Goal: Task Accomplishment & Management: Manage account settings

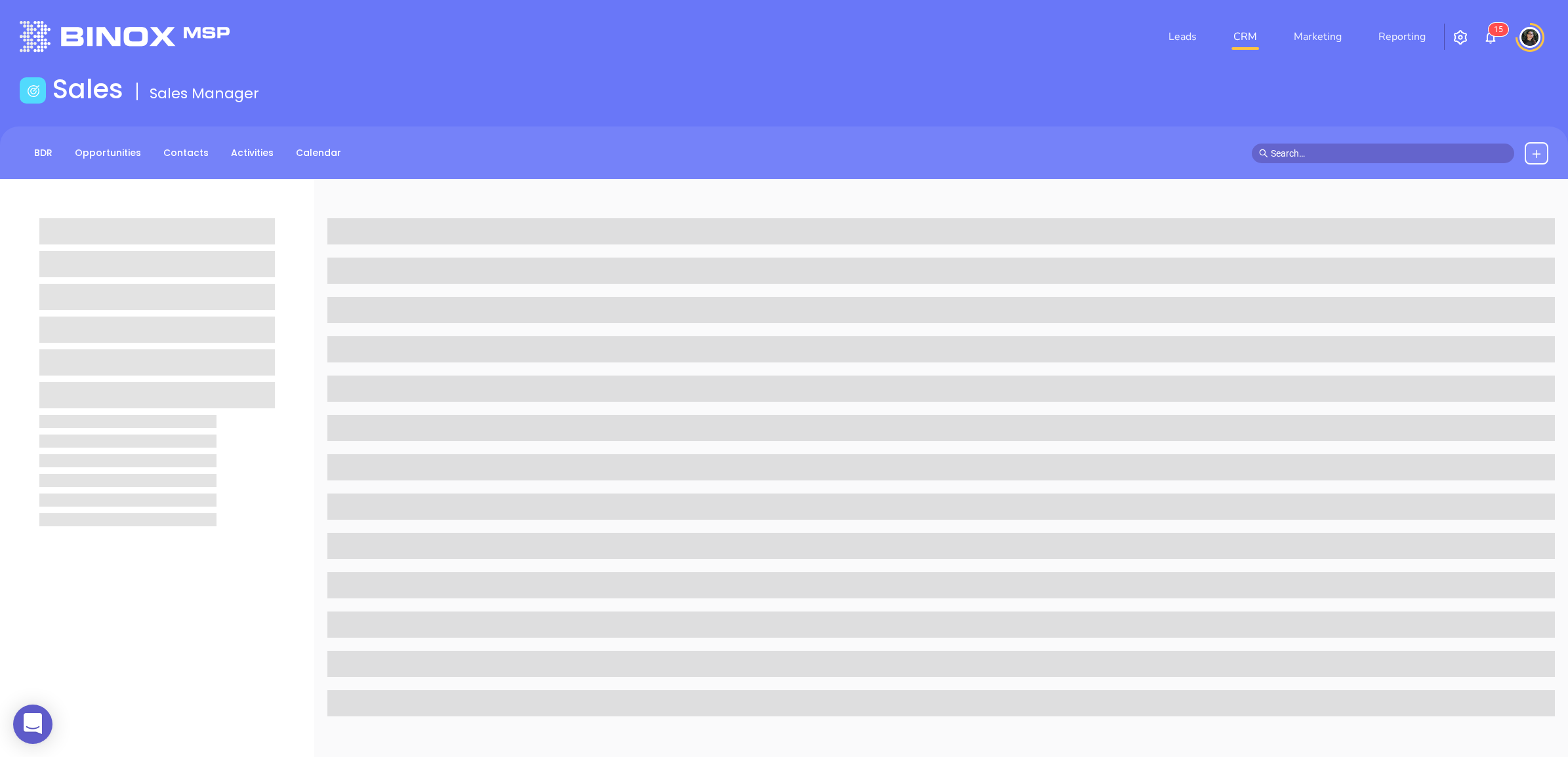
click at [1360, 152] on input "text" at bounding box center [1389, 153] width 236 height 14
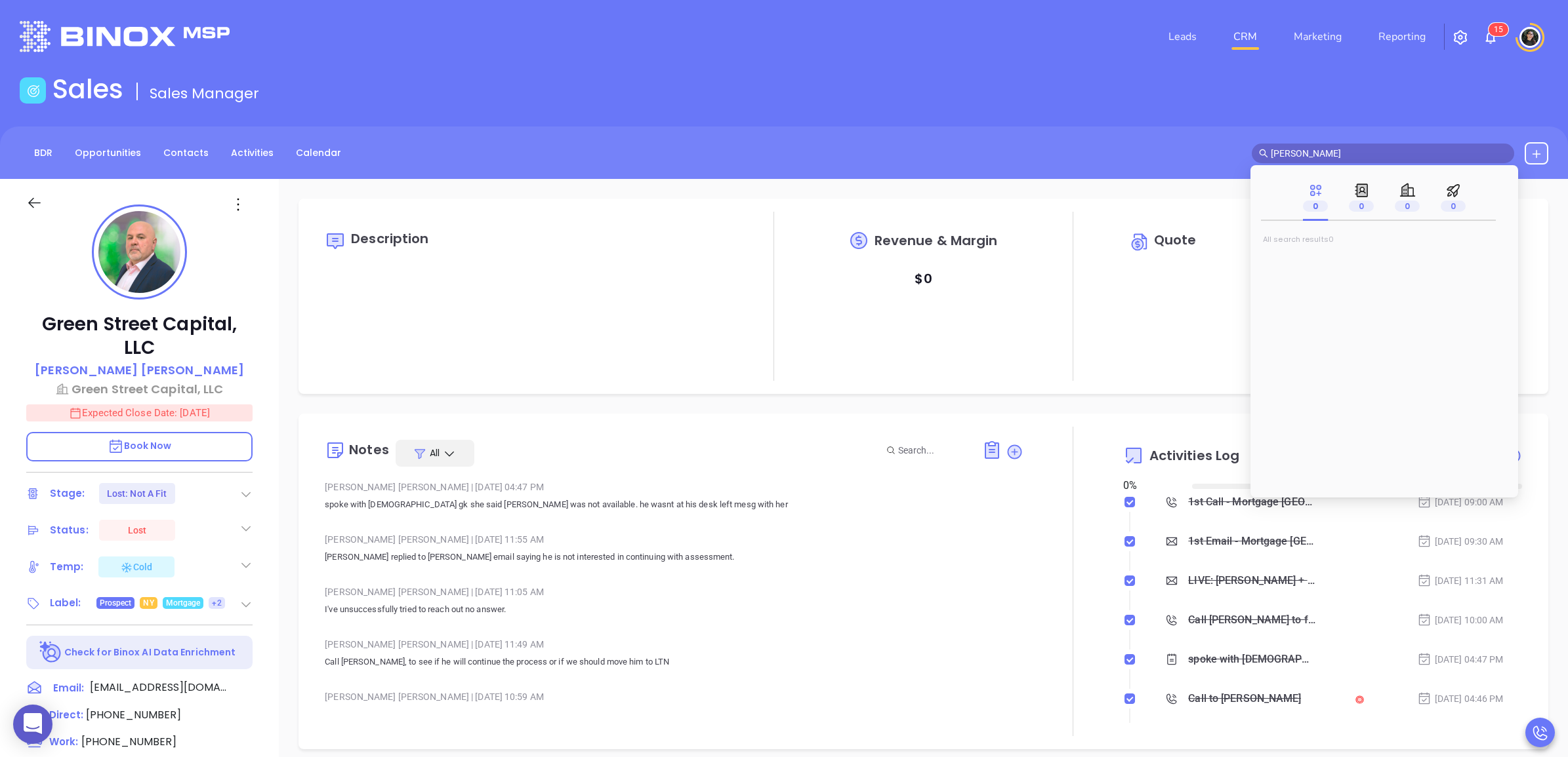
type input "[PERSON_NAME]"
type input "[DATE]"
type input "[PERSON_NAME]"
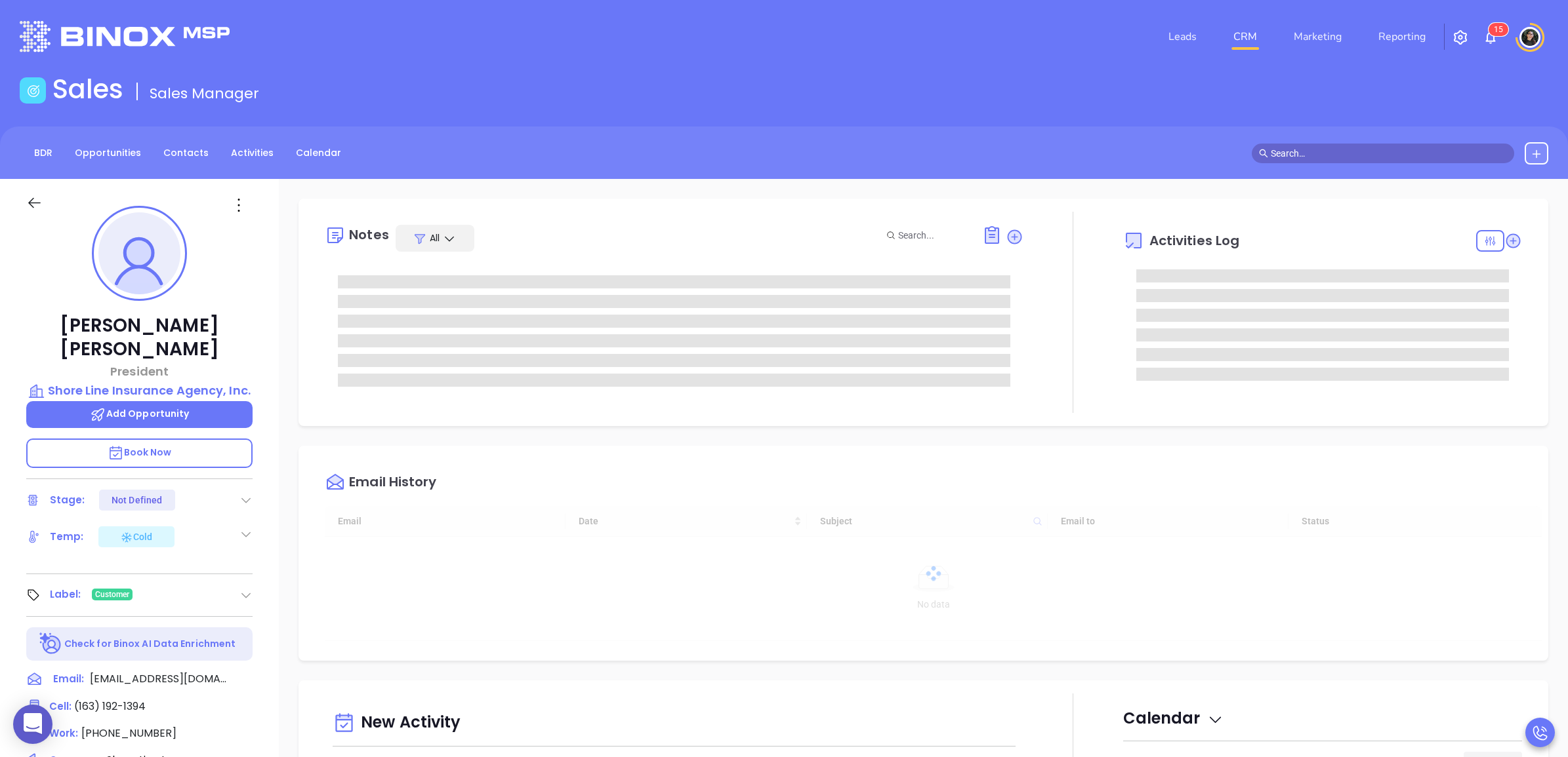
type input "[DATE]"
type input "[PERSON_NAME]"
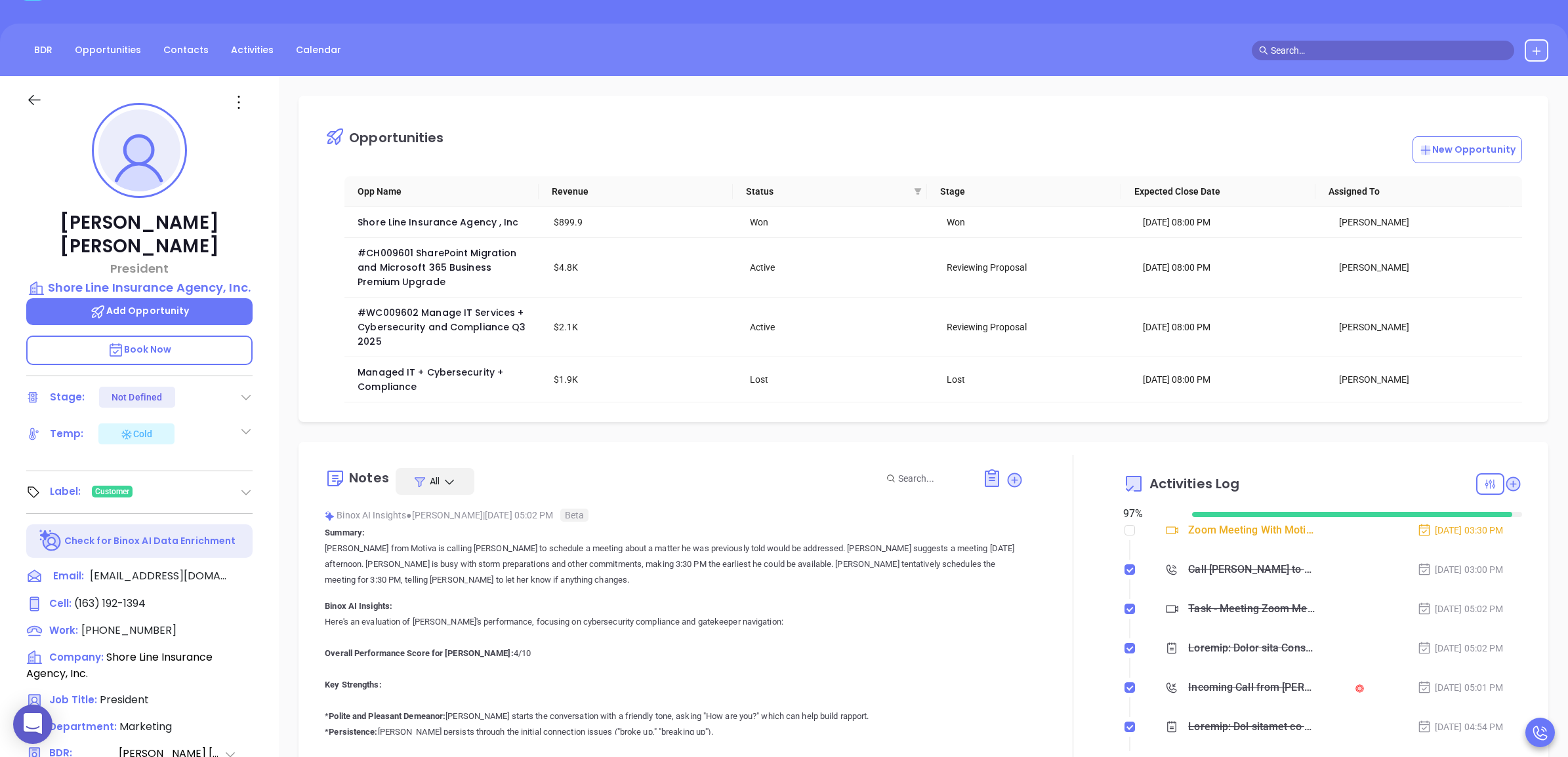
scroll to position [0, 0]
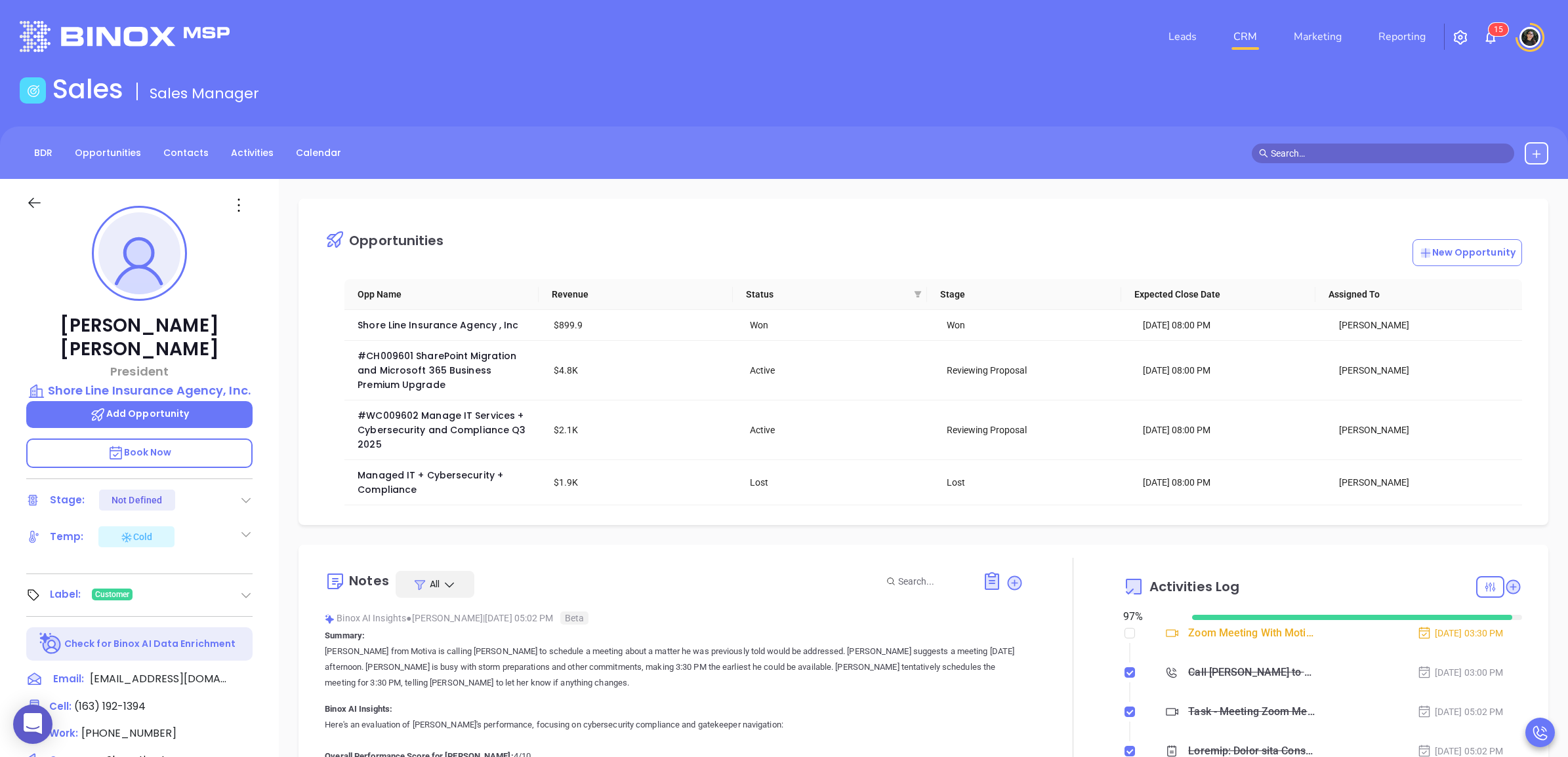
click at [1249, 28] on link "CRM" at bounding box center [1244, 37] width 34 height 26
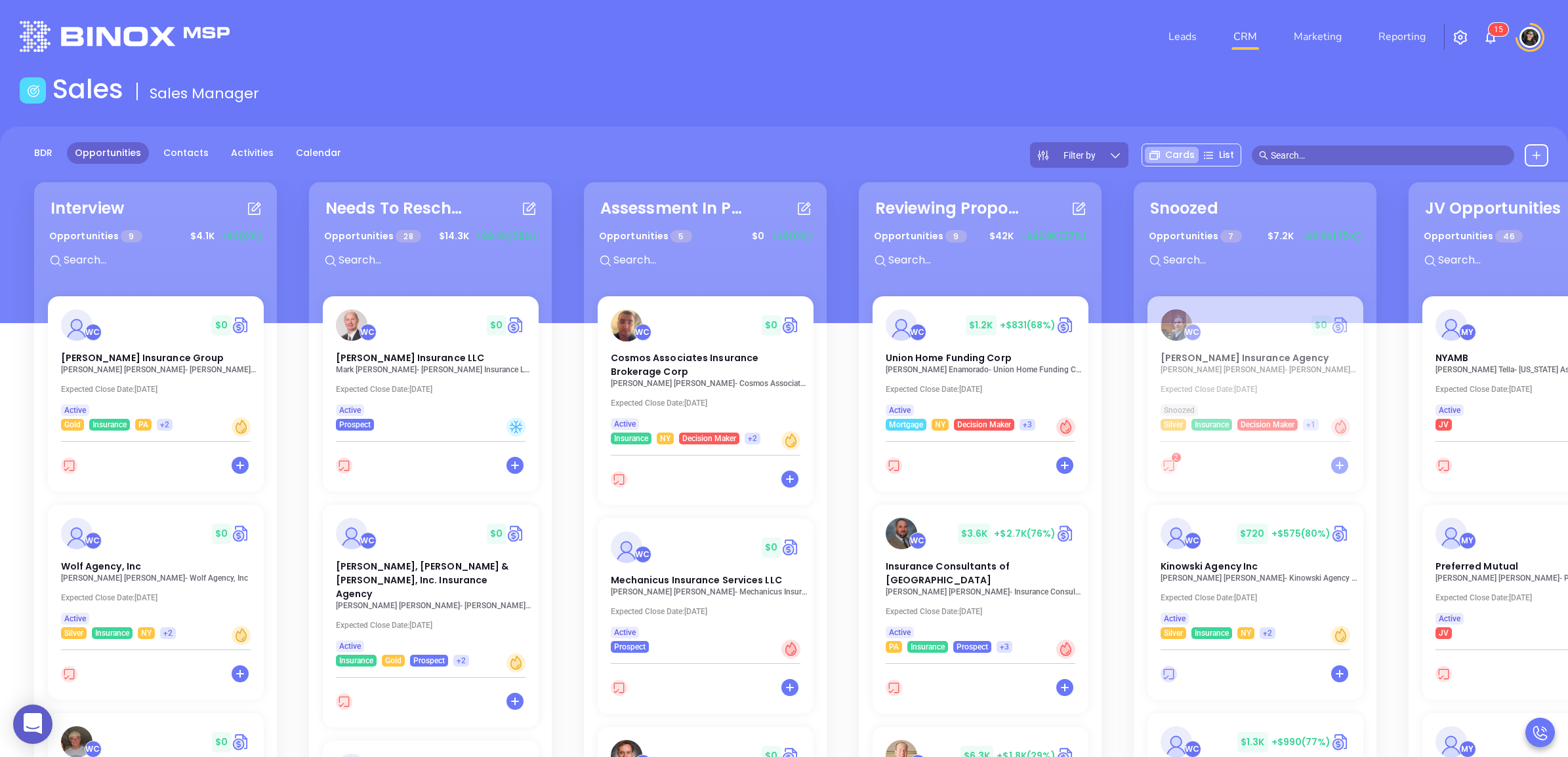
click at [997, 103] on div "Sales Sales Manager" at bounding box center [784, 92] width 1544 height 37
